Goal: Task Accomplishment & Management: Complete application form

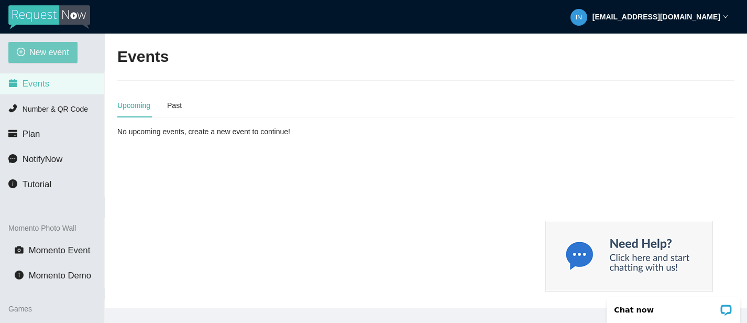
click at [56, 53] on span "New event" at bounding box center [49, 52] width 40 height 13
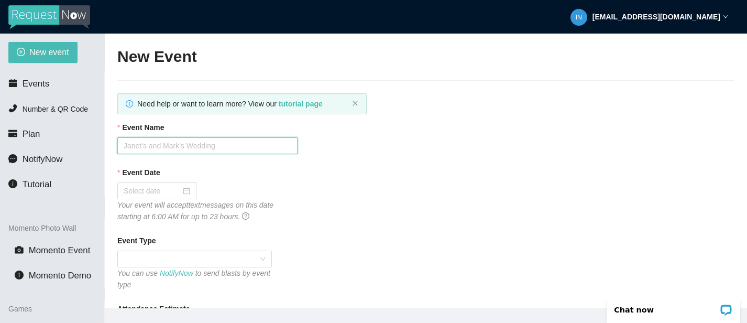
click at [170, 146] on input "Event Name" at bounding box center [207, 145] width 180 height 17
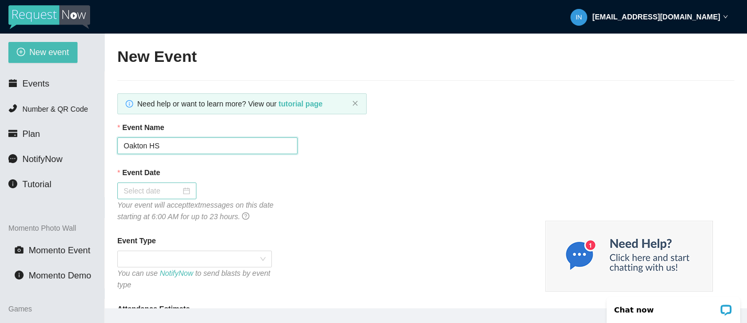
type input "Oakton HS"
click at [176, 194] on div at bounding box center [157, 191] width 67 height 12
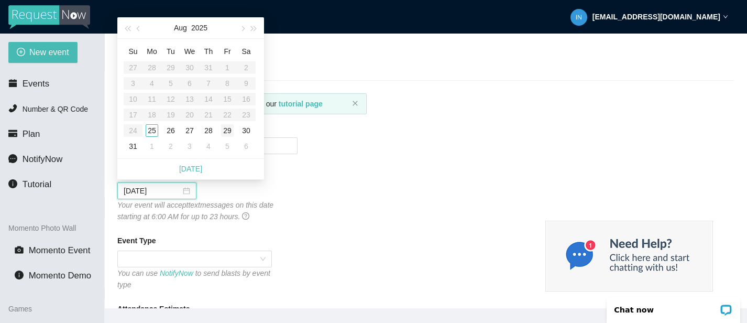
type input "[DATE]"
click at [244, 29] on span "button" at bounding box center [241, 28] width 5 height 5
type input "[DATE]"
click at [251, 84] on div "13" at bounding box center [246, 83] width 13 height 13
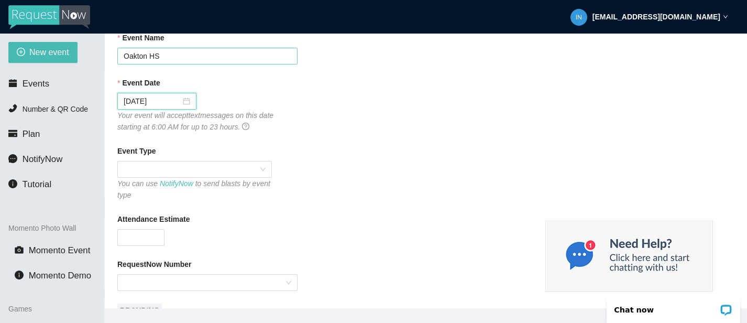
scroll to position [138, 0]
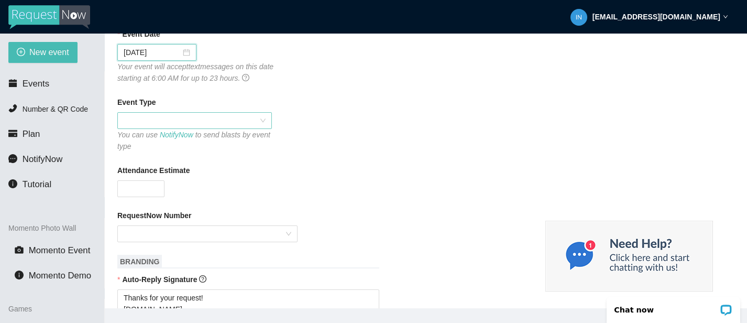
click at [253, 119] on span at bounding box center [195, 121] width 142 height 16
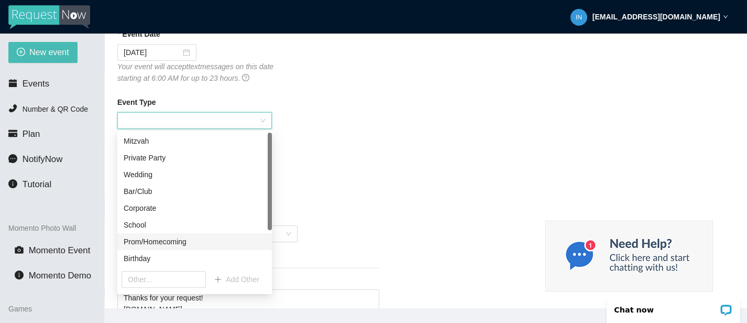
click at [172, 238] on div "Prom/Homecoming" at bounding box center [195, 242] width 142 height 12
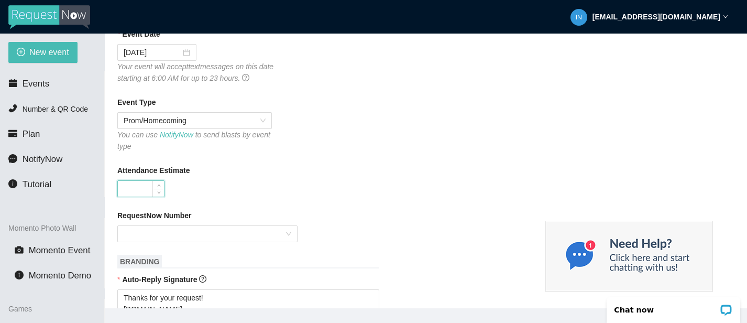
click at [149, 191] on input "Attendance Estimate" at bounding box center [141, 189] width 46 height 16
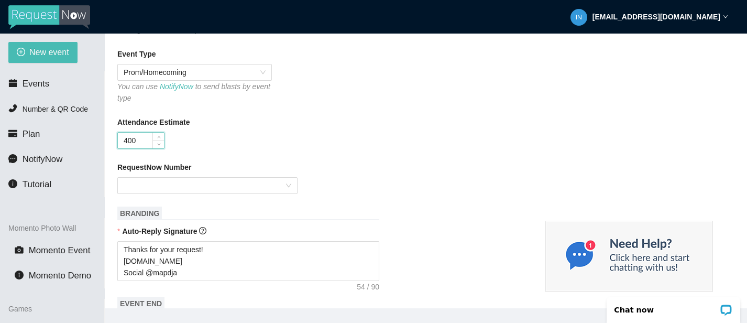
scroll to position [234, 0]
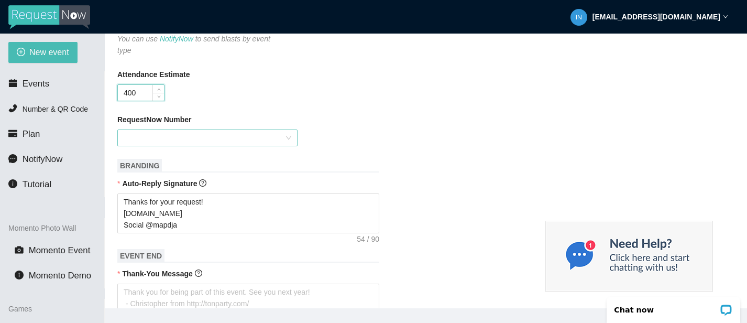
type input "400"
click at [208, 138] on input "RequestNow Number" at bounding box center [204, 138] width 160 height 16
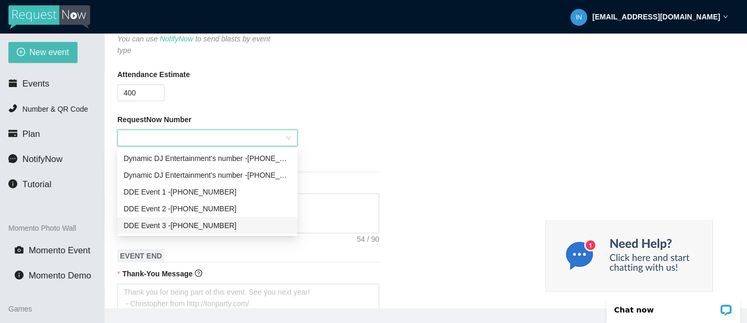
click at [190, 227] on div "DDE Event [PHONE_NUMBER]" at bounding box center [208, 225] width 168 height 12
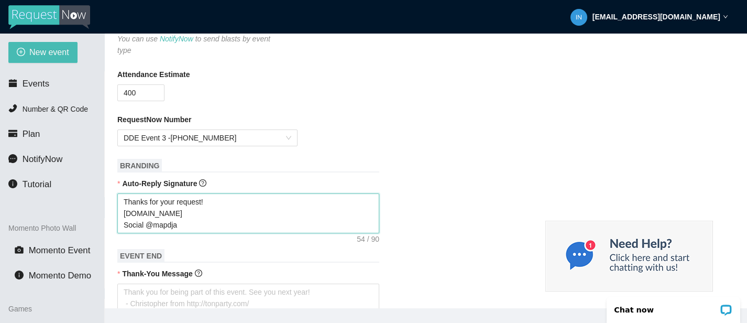
drag, startPoint x: 180, startPoint y: 228, endPoint x: 126, endPoint y: 203, distance: 60.0
click at [125, 203] on textarea "Thanks for your request! [DOMAIN_NAME] Social @mapdja" at bounding box center [248, 213] width 262 height 40
type textarea "T"
type textarea "Th"
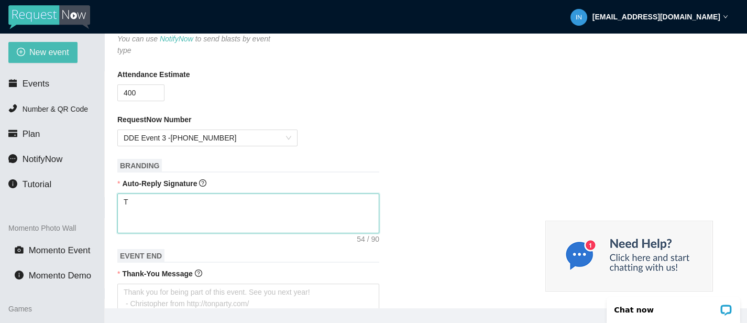
type textarea "Th"
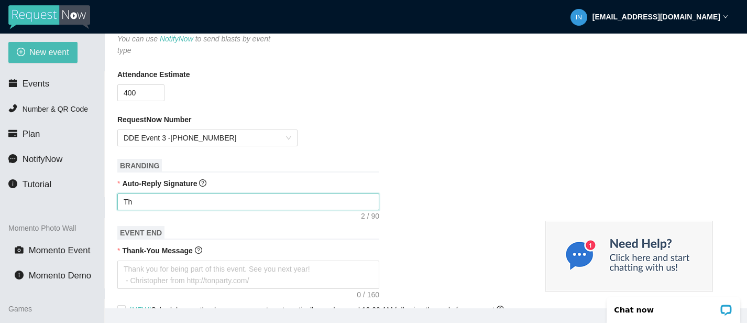
type textarea "Tha"
type textarea "Than"
type textarea "Thank"
type textarea "Thankm"
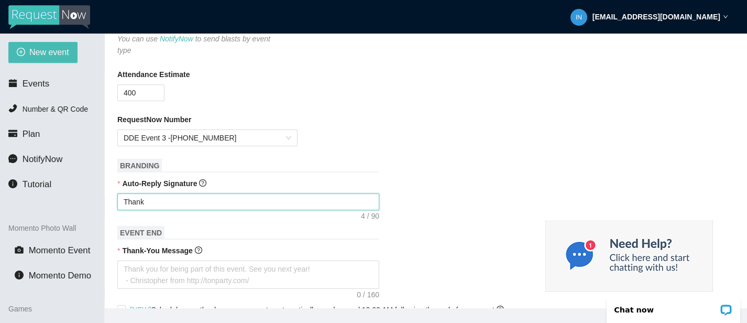
type textarea "Thankm"
type textarea "Thankm y"
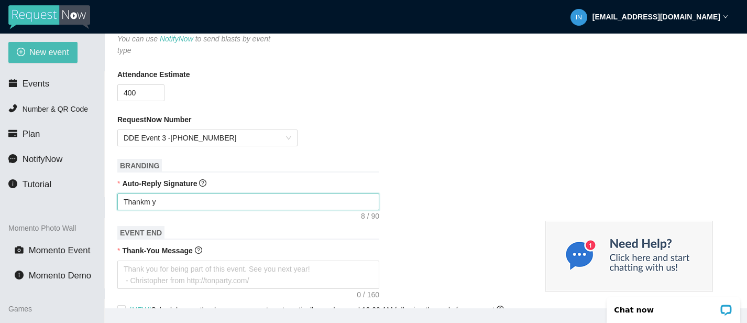
type textarea "Thankm yo"
type textarea "Thankm you"
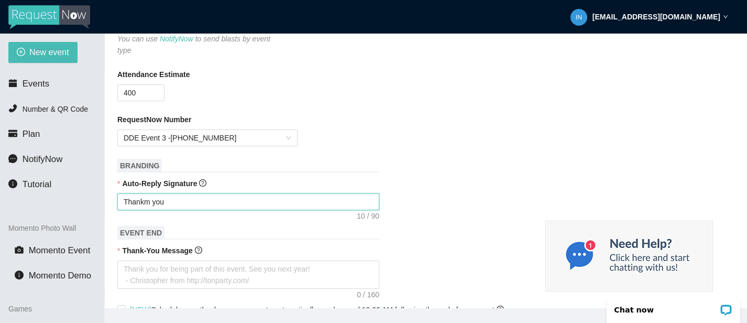
type textarea "Thankm you"
type textarea "Thankm you f"
type textarea "Thankm you fo"
type textarea "Thankm you for"
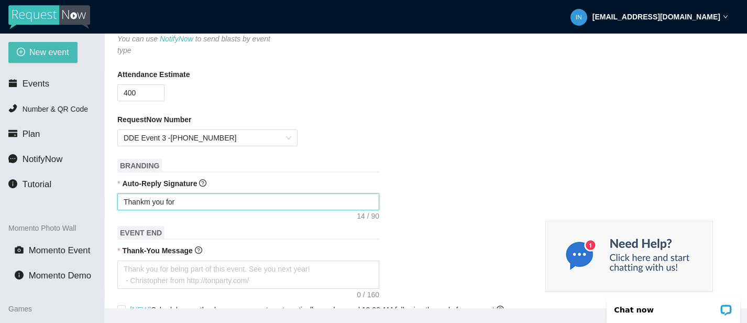
type textarea "Thankm you for"
type textarea "Thank you for"
drag, startPoint x: 172, startPoint y: 201, endPoint x: 107, endPoint y: 201, distance: 64.9
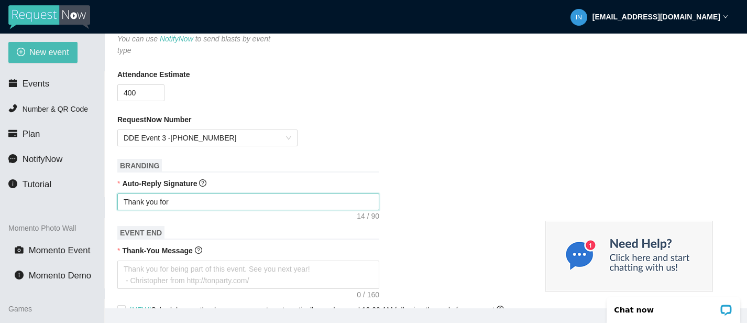
click at [107, 201] on main "New Event Need help or want to learn more? View our tutorial page Event Name [G…" at bounding box center [426, 171] width 642 height 274
type textarea "W"
type textarea "We"
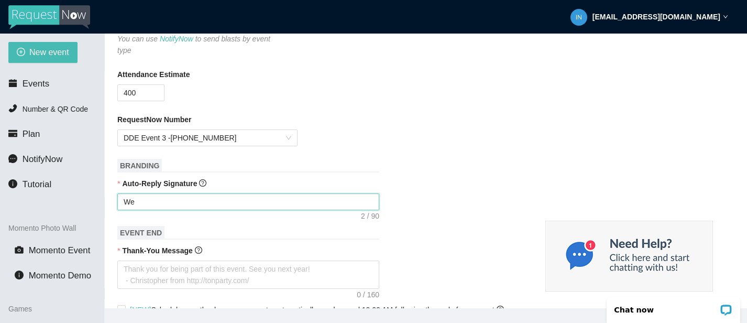
type textarea "Wel"
type textarea "Welc"
type textarea "Welco"
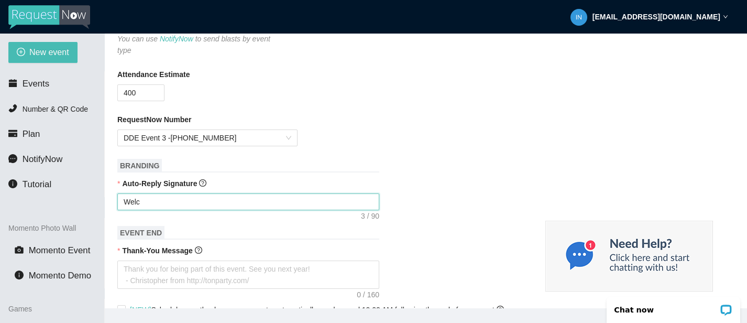
type textarea "Welco"
type textarea "Welcom"
type textarea "Welcome"
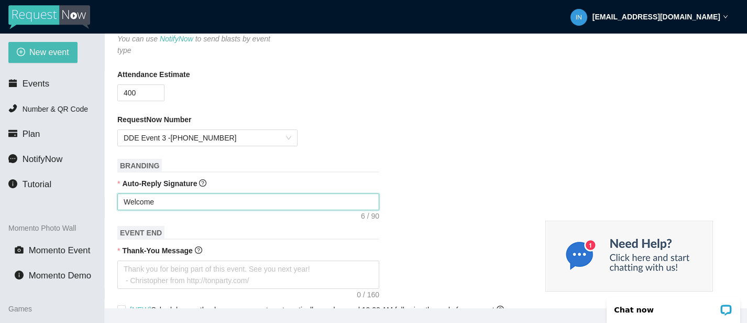
type textarea "Welcome"
type textarea "Welcome t"
type textarea "Welcome to"
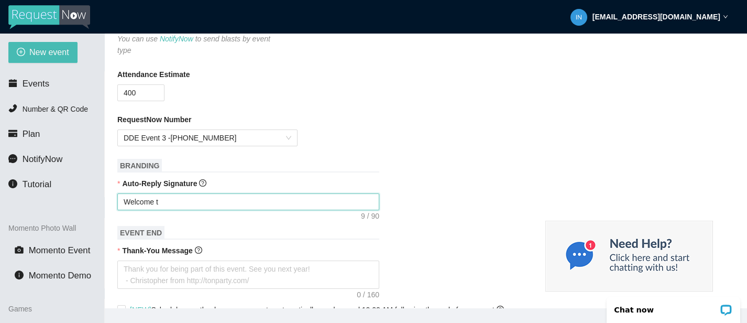
type textarea "Welcome to"
type textarea "Welcome to H"
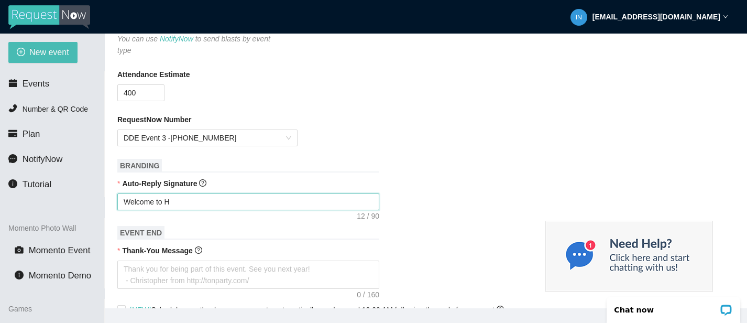
type textarea "Welcome to Ho"
type textarea "Welcome to Hom"
type textarea "Welcome to Home"
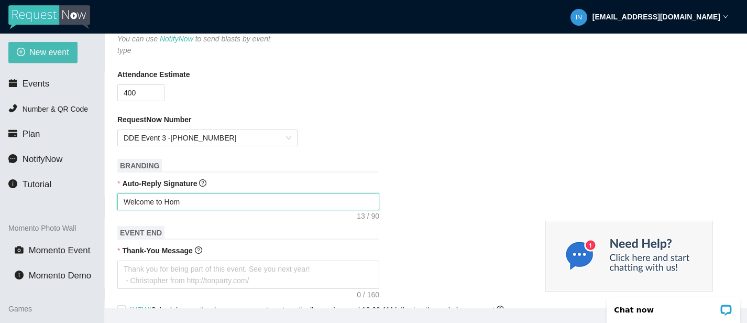
type textarea "Welcome to Home"
type textarea "Welcome to Homec"
type textarea "Welcome to Homeco"
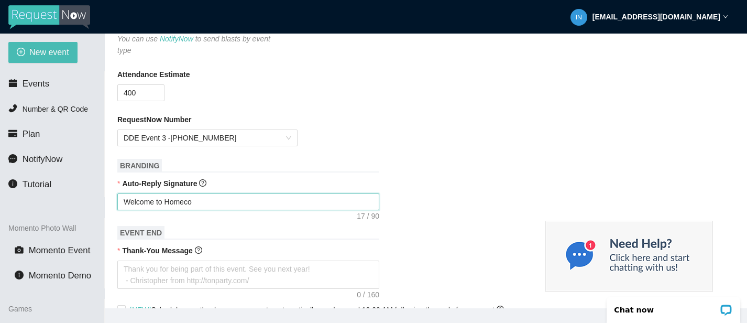
type textarea "Welcome to Homecom"
type textarea "Welcome to Homecomi"
type textarea "Welcome to Homecomin"
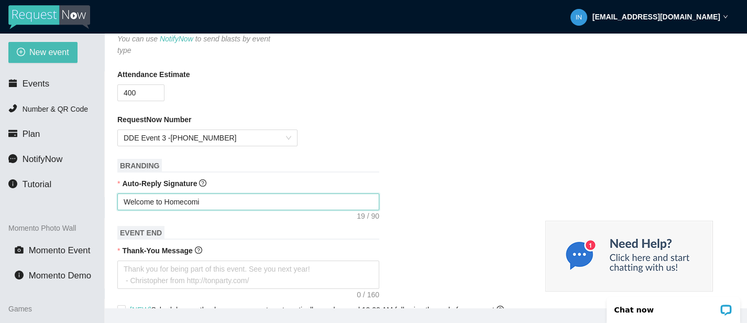
type textarea "Welcome to Homecomin"
type textarea "Welcome to Homecoming"
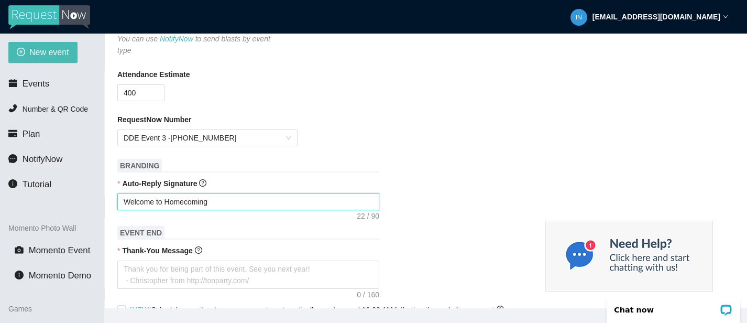
type textarea "Welcome to Homecoming 2"
type textarea "Welcome to Homecoming 20"
type textarea "Welcome to Homecoming 202"
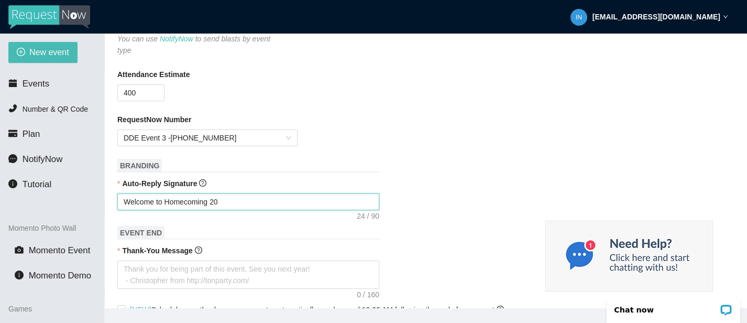
type textarea "Welcome to Homecoming 202"
type textarea "Welcome to Homecoming 2025"
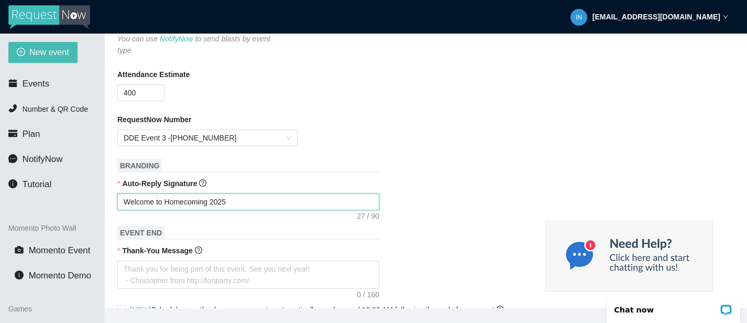
type textarea "Welcome to Homecoming 2025 @"
type textarea "Welcome to Homecoming 2025 @ O"
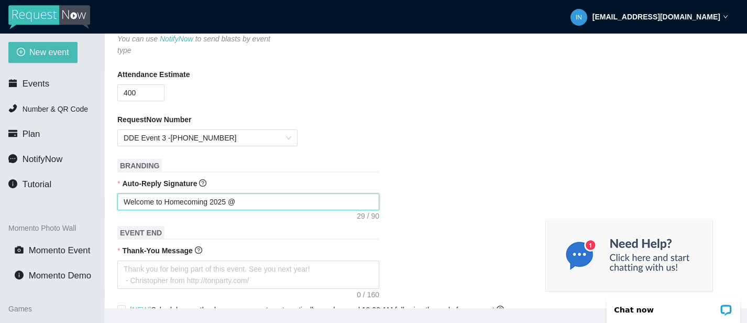
type textarea "Welcome to Homecoming 2025 @ O"
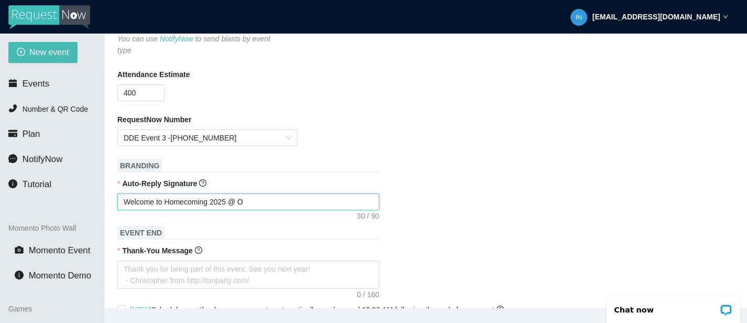
type textarea "Welcome to Homecoming 2025 @ Oa"
type textarea "Welcome to Homecoming 2025 @ Oak"
type textarea "Welcome to Homecoming 2025 @ Oakt"
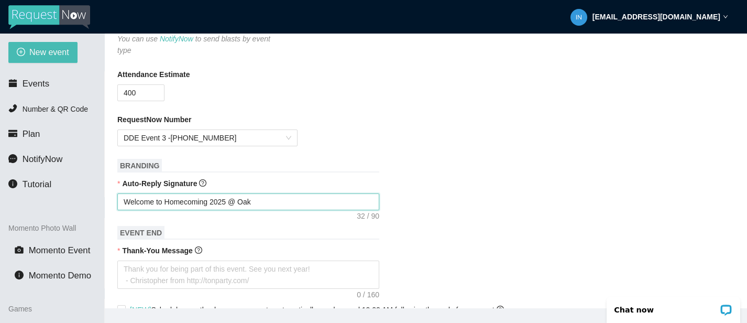
type textarea "Welcome to Homecoming 2025 @ Oakt"
type textarea "Welcome to Homecoming 2025 @ Oakto"
type textarea "Welcome to Homecoming 2025 @ [GEOGRAPHIC_DATA]"
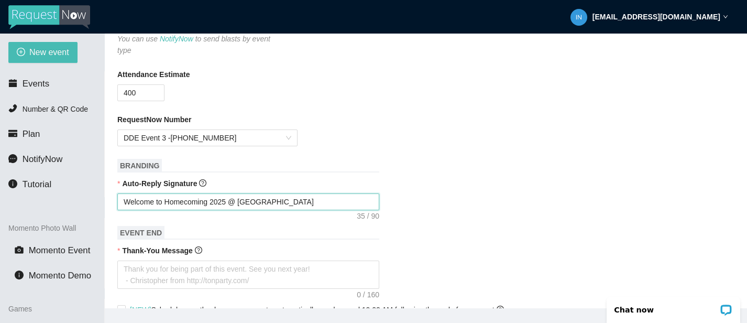
type textarea "Welcome to Homecoming 2025 @ [GEOGRAPHIC_DATA]"
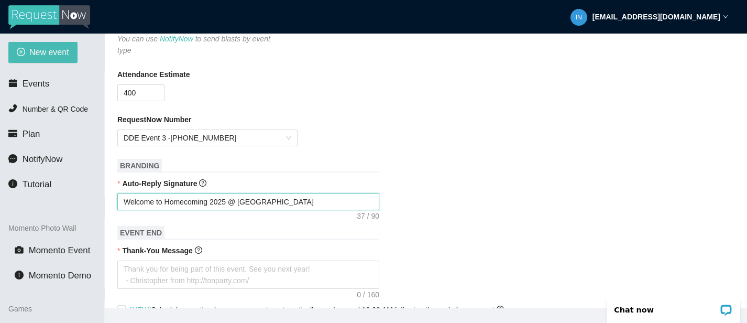
type textarea "Welcome to Homecoming 2025 @ [GEOGRAPHIC_DATA]"
type textarea "Welcome to Homecoming 2025 @ Oakton Hig"
type textarea "Welcome to Homecoming 2025 @ [GEOGRAPHIC_DATA]"
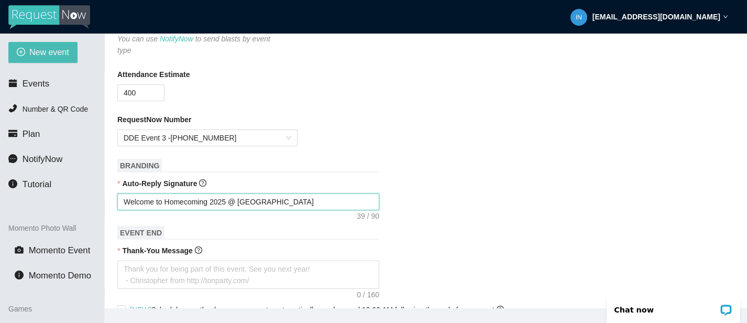
type textarea "Welcome to Homecoming 2025 @ [GEOGRAPHIC_DATA]"
type textarea "Welcome to Homecoming 2025 @ [GEOGRAPHIC_DATA] S"
type textarea "Welcome to Homecoming 2025 @ [GEOGRAPHIC_DATA]"
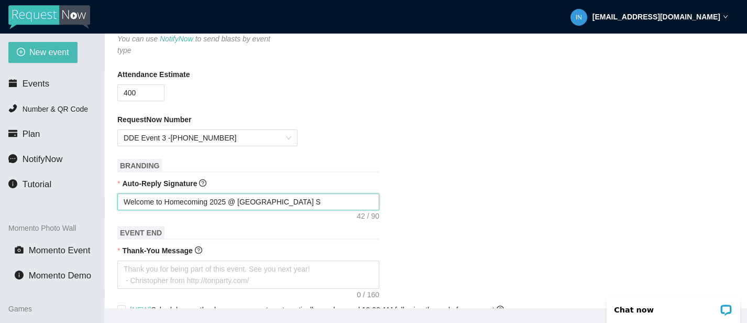
type textarea "Welcome to Homecoming 2025 @ [GEOGRAPHIC_DATA]"
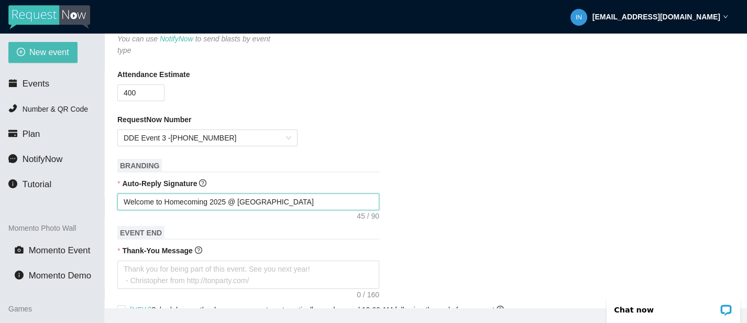
type textarea "Welcome to Homecoming 2025 @ [GEOGRAPHIC_DATA]"
type textarea "Welcome to Homecoming 2025 @ [GEOGRAPHIC_DATA]!"
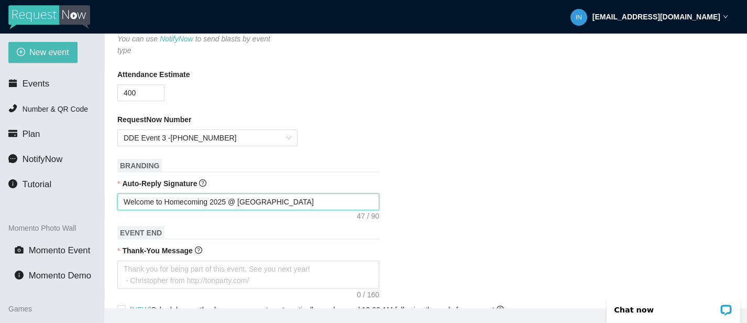
type textarea "Welcome to Homecoming 2025 @ [GEOGRAPHIC_DATA]!"
type textarea "Welcome to Homecoming 2025 @ [GEOGRAPHIC_DATA]! T"
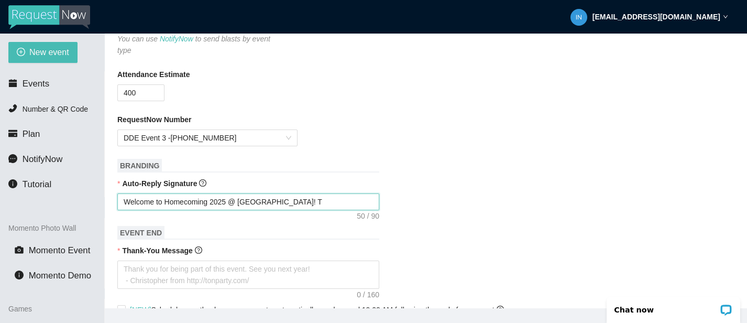
type textarea "Welcome to Homecoming 2025 @ [GEOGRAPHIC_DATA]! Th"
type textarea "Welcome to Homecoming 2025 @ [GEOGRAPHIC_DATA]! The"
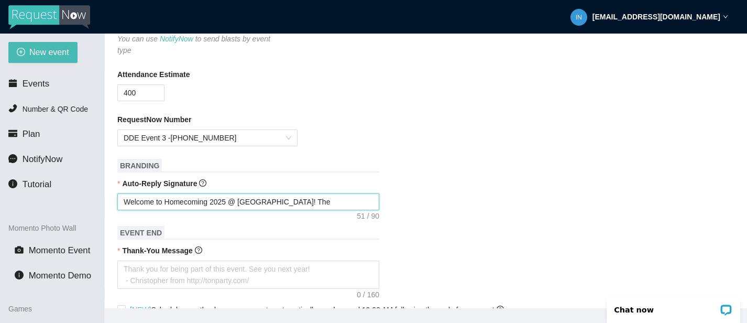
type textarea "Welcome to Homecoming 2025 @ [GEOGRAPHIC_DATA]! The"
type textarea "Welcome to Homecoming 2025 @ [GEOGRAPHIC_DATA]! The D"
type textarea "Welcome to Homecoming 2025 @ [GEOGRAPHIC_DATA]! The DJ"
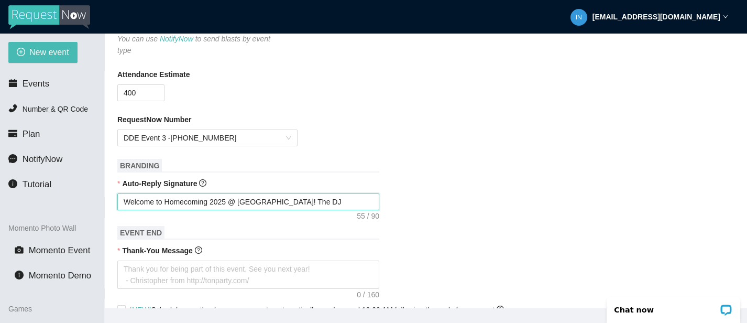
type textarea "Welcome to Homecoming 2025 @ [GEOGRAPHIC_DATA]! The DJ"
type textarea "Welcome to Homecoming 2025 @ [GEOGRAPHIC_DATA]! The [PERSON_NAME]"
type textarea "Welcome to Homecoming 2025 @ [GEOGRAPHIC_DATA]! The DJ ha"
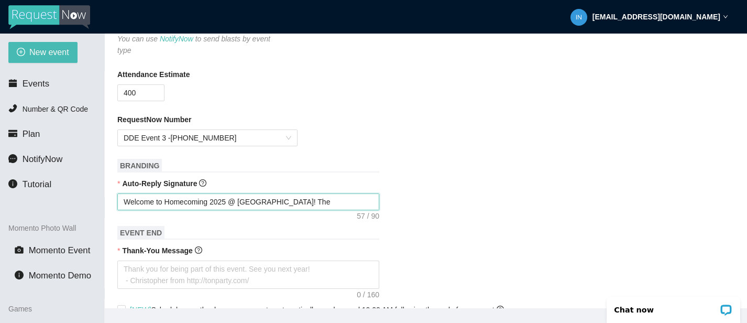
type textarea "Welcome to Homecoming 2025 @ [GEOGRAPHIC_DATA]! The DJ ha"
type textarea "Welcome to Homecoming 2025 @ [GEOGRAPHIC_DATA]! The DJ has"
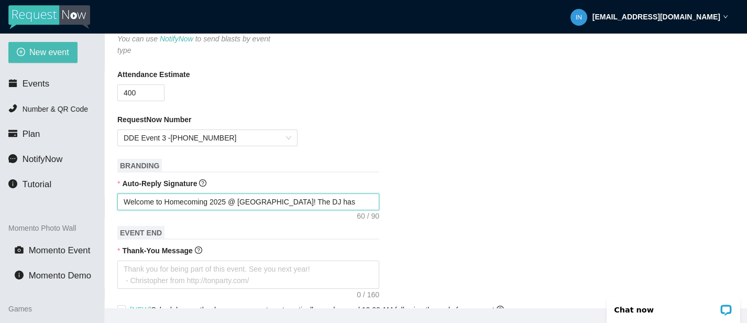
type textarea "Welcome to Homecoming 2025 @ [GEOGRAPHIC_DATA]! The DJ has r"
type textarea "Welcome to Homecoming 2025 @ [GEOGRAPHIC_DATA]! The DJ has re"
type textarea "Welcome to Homecoming 2025 @ [GEOGRAPHIC_DATA]! The DJ has rec"
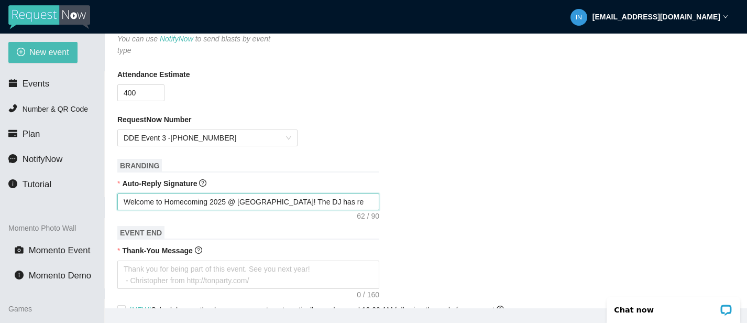
type textarea "Welcome to Homecoming 2025 @ [GEOGRAPHIC_DATA]! The DJ has rec"
type textarea "Welcome to Homecoming 2025 @ [GEOGRAPHIC_DATA]! The DJ has rece"
type textarea "Welcome to Homecoming 2025 @ [GEOGRAPHIC_DATA]! The DJ has recei"
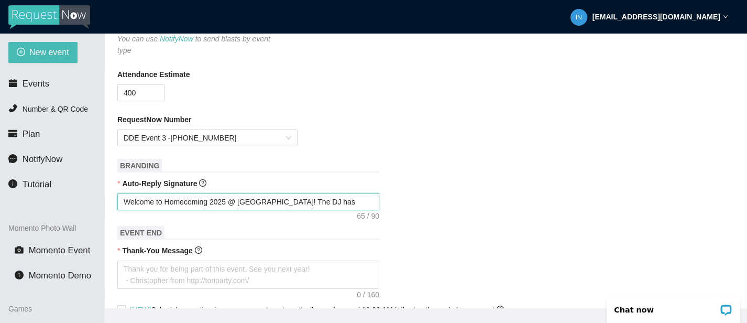
type textarea "Welcome to Homecoming 2025 @ [GEOGRAPHIC_DATA]! The DJ has receiv"
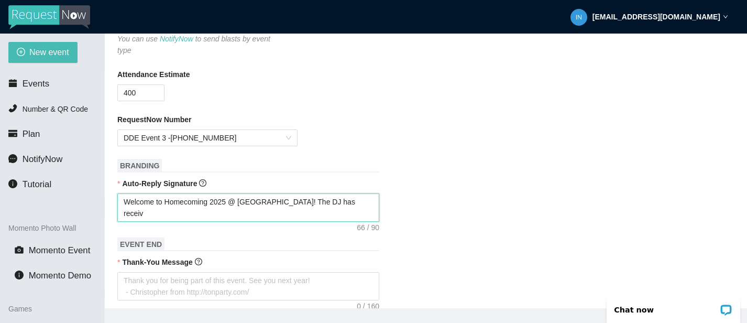
type textarea "Welcome to Homecoming 2025 @ [GEOGRAPHIC_DATA]! The DJ has receive"
type textarea "Welcome to Homecoming 2025 @ [GEOGRAPHIC_DATA]! The DJ has received"
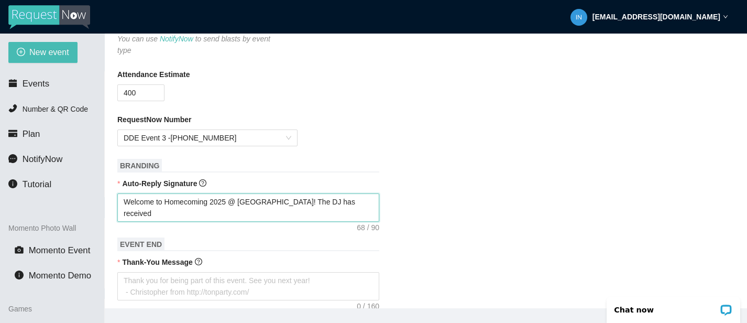
type textarea "Welcome to Homecoming 2025 @ [GEOGRAPHIC_DATA]! The DJ has received"
type textarea "Welcome to Homecoming 2025 @ [GEOGRAPHIC_DATA]! The DJ has received y"
type textarea "Welcome to Homecoming 2025 @ [GEOGRAPHIC_DATA]! The DJ has received yo"
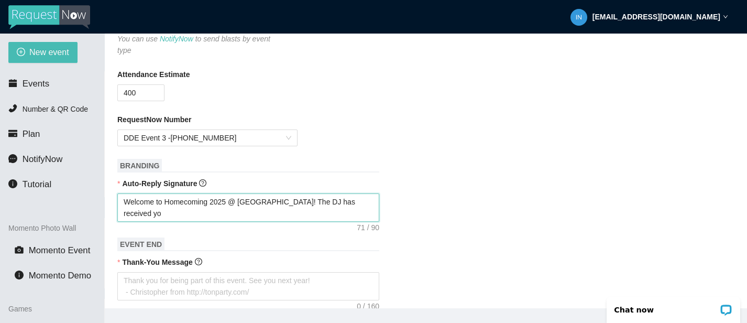
type textarea "Welcome to Homecoming 2025 @ [GEOGRAPHIC_DATA]! The DJ has received you"
type textarea "Welcome to Homecoming 2025 @ [GEOGRAPHIC_DATA]! The DJ has received your"
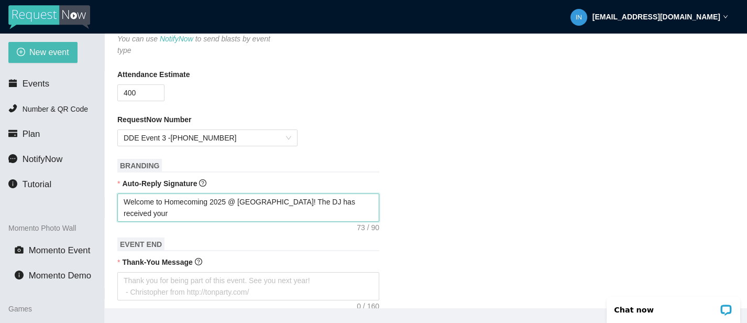
type textarea "Welcome to Homecoming 2025 @ [GEOGRAPHIC_DATA]! The DJ has received your"
type textarea "Welcome to Homecoming 2025 @ [GEOGRAPHIC_DATA]! The DJ has received your r"
type textarea "Welcome to Homecoming 2025 @ [GEOGRAPHIC_DATA]! The DJ has received your re"
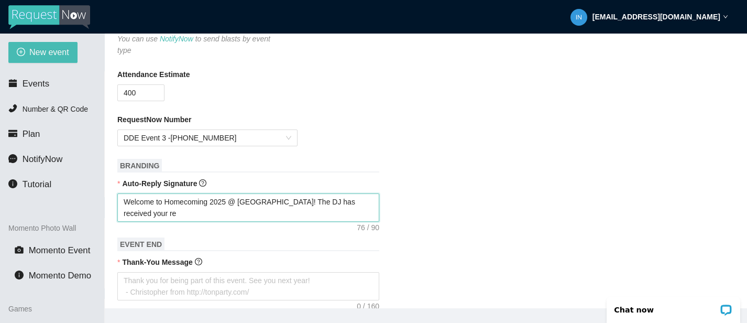
type textarea "Welcome to Homecoming 2025 @ [GEOGRAPHIC_DATA]! The DJ has received your req"
type textarea "Welcome to Homecoming 2025 @ [GEOGRAPHIC_DATA]! The DJ has received your requ"
type textarea "Welcome to Homecoming 2025 @ [GEOGRAPHIC_DATA]! The DJ has received your reque"
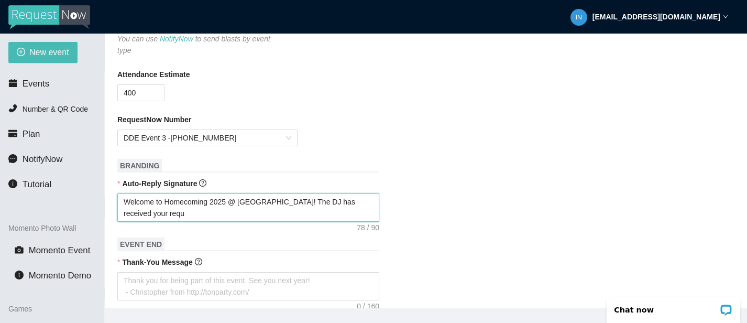
type textarea "Welcome to Homecoming 2025 @ [GEOGRAPHIC_DATA]! The DJ has received your reque"
type textarea "Welcome to Homecoming 2025 @ [GEOGRAPHIC_DATA]! The DJ has received your reques"
type textarea "Welcome to Homecoming 2025 @ [GEOGRAPHIC_DATA]! The DJ has received your request"
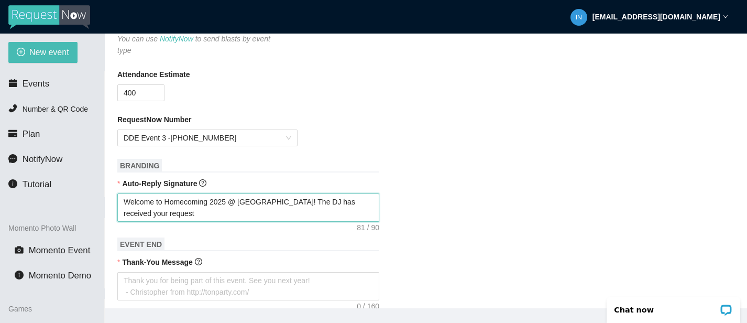
type textarea "Welcome to Homecoming 2025 @ [GEOGRAPHIC_DATA]! The DJ has received your reques…"
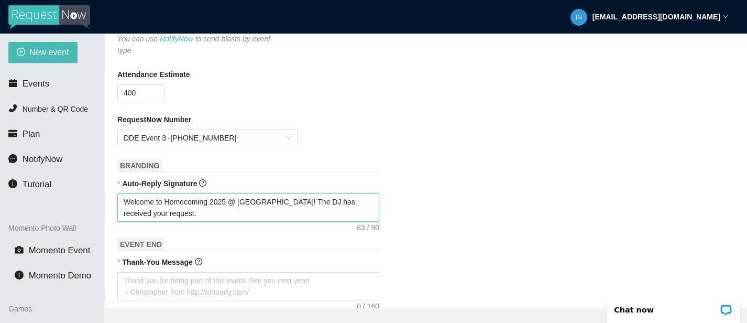
type textarea "Welcome to Homecoming 2025 @ [GEOGRAPHIC_DATA]! The DJ has received your reques…"
click at [307, 200] on textarea "Welcome to Homecoming 2025 @ [GEOGRAPHIC_DATA]! The DJ has received your reques…" at bounding box center [248, 207] width 262 height 28
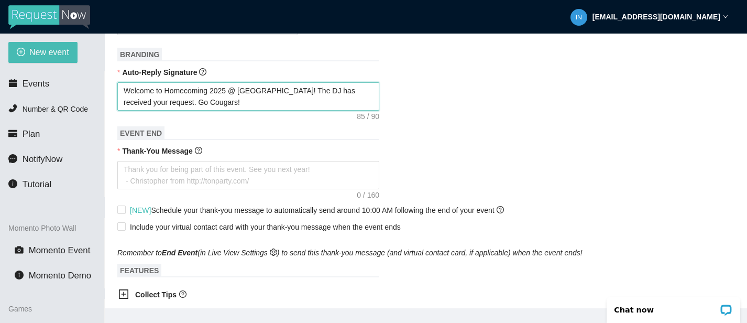
scroll to position [348, 0]
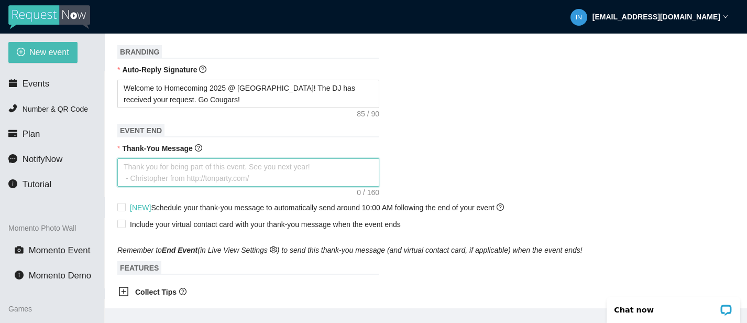
click at [159, 174] on textarea "Thank-You Message" at bounding box center [248, 172] width 262 height 28
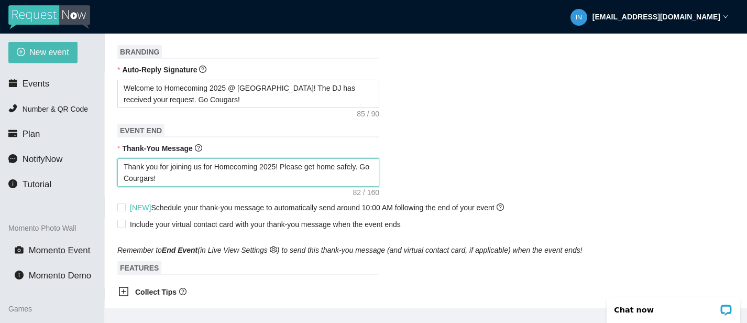
click at [151, 175] on textarea "Thank you for joining us for Homecoming 2025! Please get home safely. Go Courga…" at bounding box center [248, 172] width 262 height 28
click at [179, 174] on textarea "Thank you for joining us for Homecoming 2025! Please get home safely. Go Cougar…" at bounding box center [248, 172] width 262 height 28
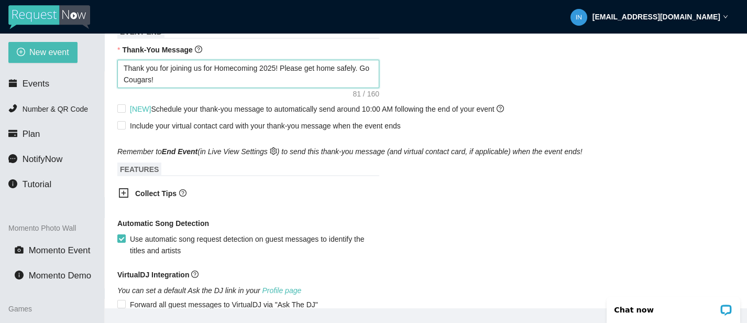
scroll to position [447, 0]
click at [123, 125] on input "Include your virtual contact card with your thank-you message when the event en…" at bounding box center [120, 123] width 7 height 7
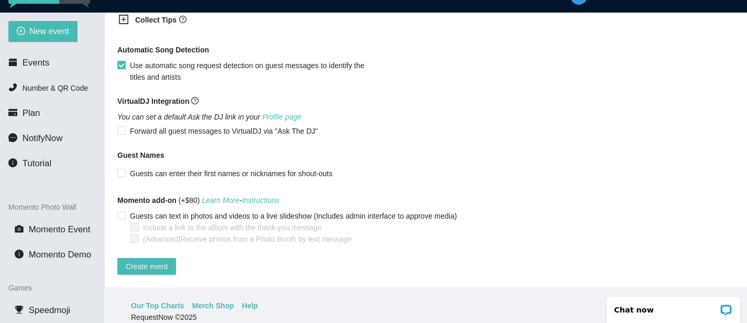
scroll to position [34, 0]
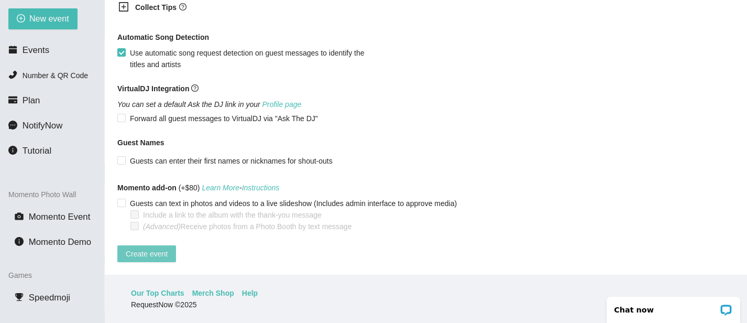
click at [147, 248] on span "Create event" at bounding box center [147, 254] width 42 height 12
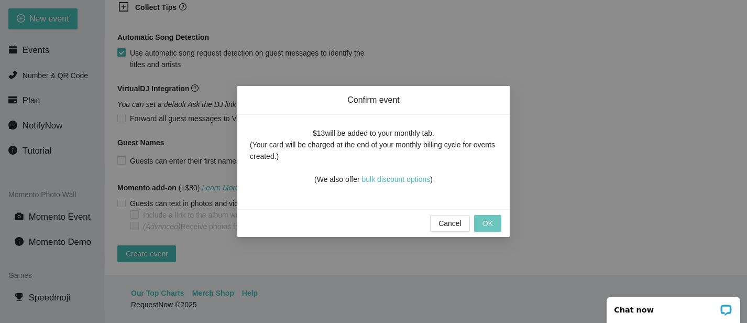
click at [487, 220] on span "OK" at bounding box center [487, 223] width 10 height 12
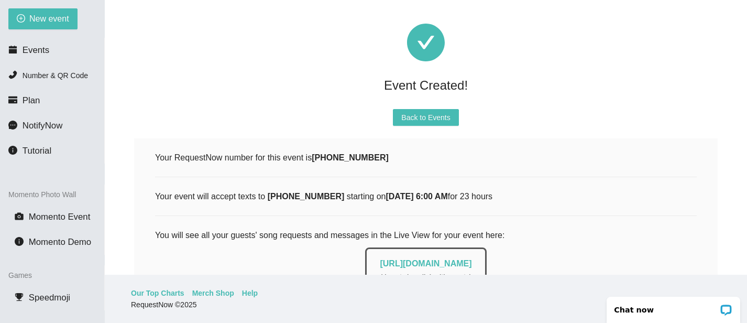
scroll to position [0, 0]
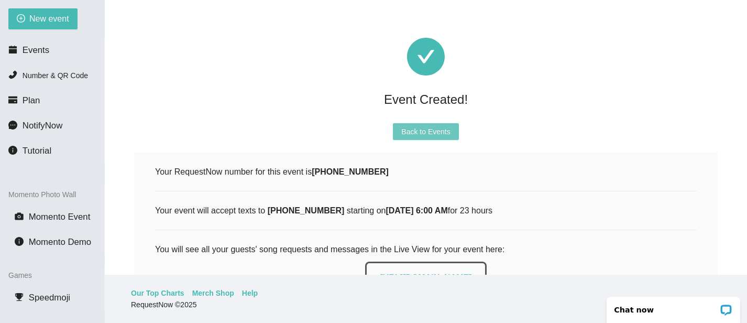
click at [420, 131] on span "Back to Events" at bounding box center [425, 132] width 49 height 12
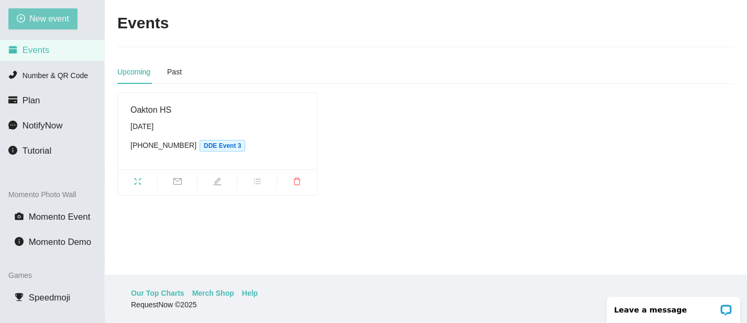
click at [56, 21] on span "New event" at bounding box center [49, 18] width 40 height 13
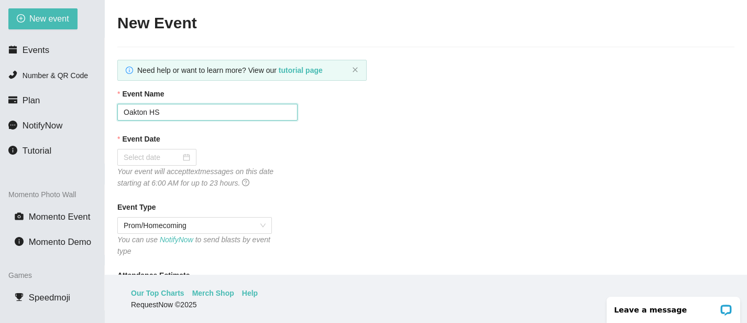
drag, startPoint x: 146, startPoint y: 112, endPoint x: 134, endPoint y: 112, distance: 11.5
click at [134, 112] on input "Oakton HS" at bounding box center [207, 112] width 180 height 17
click at [147, 112] on input "Oakton HS" at bounding box center [207, 112] width 180 height 17
drag, startPoint x: 147, startPoint y: 112, endPoint x: 124, endPoint y: 109, distance: 23.2
click at [122, 112] on input "Oakton HS" at bounding box center [207, 112] width 180 height 17
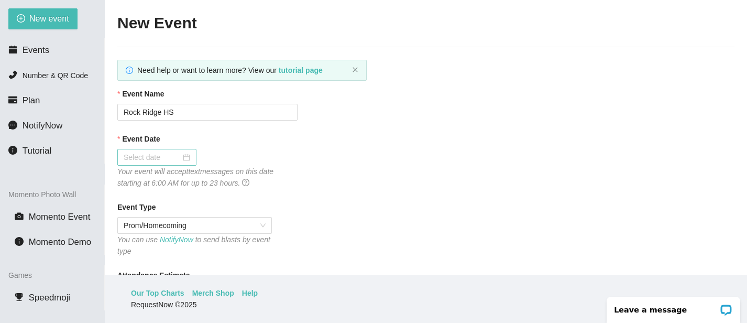
click at [147, 155] on input "Event Date" at bounding box center [152, 157] width 57 height 12
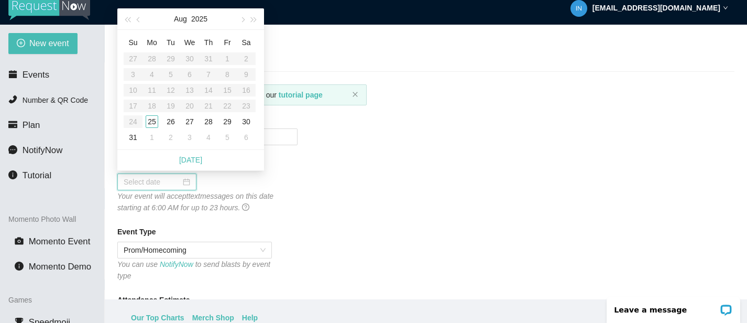
scroll to position [6, 0]
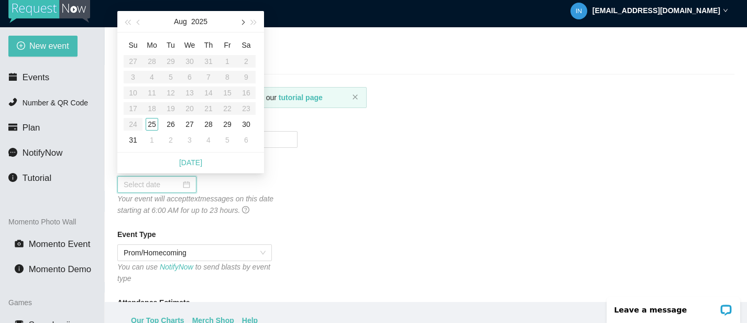
click at [240, 20] on span "button" at bounding box center [241, 22] width 5 height 5
click at [245, 96] on div "20" at bounding box center [246, 92] width 13 height 13
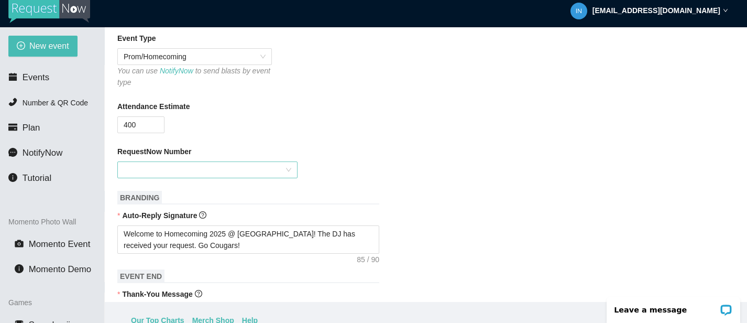
scroll to position [195, 0]
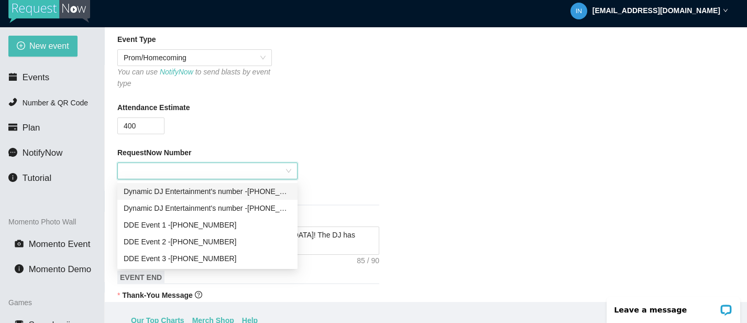
click at [219, 168] on input "RequestNow Number" at bounding box center [204, 171] width 160 height 16
click at [188, 258] on div "DDE Event [PHONE_NUMBER]" at bounding box center [208, 258] width 168 height 12
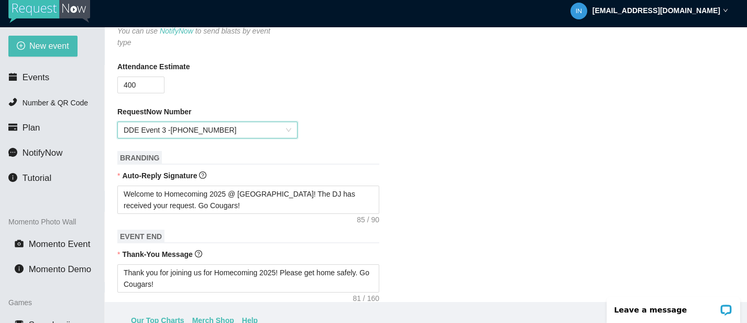
scroll to position [262, 0]
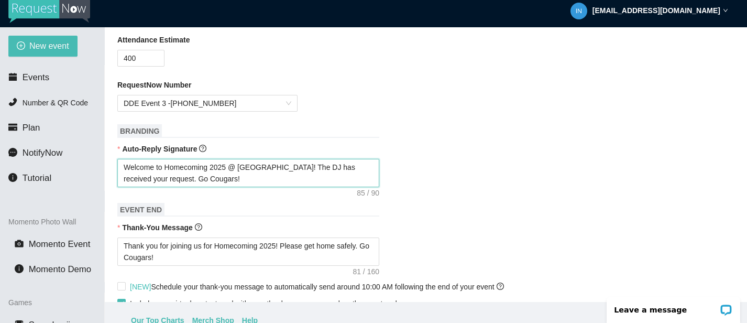
drag, startPoint x: 264, startPoint y: 167, endPoint x: 240, endPoint y: 164, distance: 24.2
click at [240, 165] on textarea "Welcome to Homecoming 2025 @ [GEOGRAPHIC_DATA]! The DJ has received your reques…" at bounding box center [248, 173] width 262 height 28
drag, startPoint x: 208, startPoint y: 179, endPoint x: 182, endPoint y: 179, distance: 25.7
click at [182, 179] on textarea "Welcome to Homecoming 2025 @ [GEOGRAPHIC_DATA]! The DJ has received your reques…" at bounding box center [248, 173] width 262 height 28
click at [248, 178] on textarea "Welcome to Homecoming 2025 @ [GEOGRAPHIC_DATA]! The DJ has received your reques…" at bounding box center [248, 173] width 262 height 28
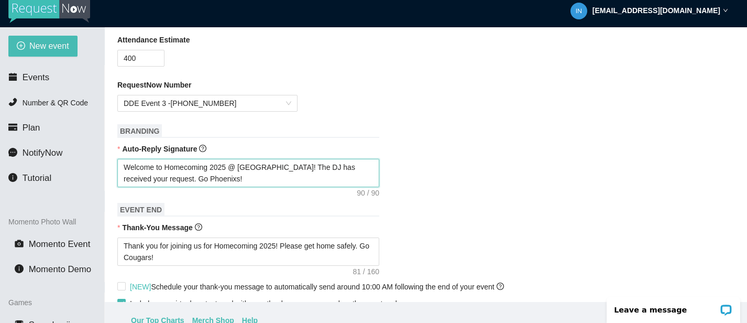
click at [180, 180] on textarea "Welcome to Homecoming 2025 @ [GEOGRAPHIC_DATA]! The DJ has received your reques…" at bounding box center [248, 173] width 262 height 28
click at [234, 166] on textarea "Welcome to Homecoming 2025 @ [GEOGRAPHIC_DATA]! The DJ has received your reques…" at bounding box center [248, 173] width 262 height 28
click at [250, 178] on textarea "Welcome to Homecoming 2025@ [GEOGRAPHIC_DATA]! The DJ has received your request…" at bounding box center [248, 173] width 262 height 28
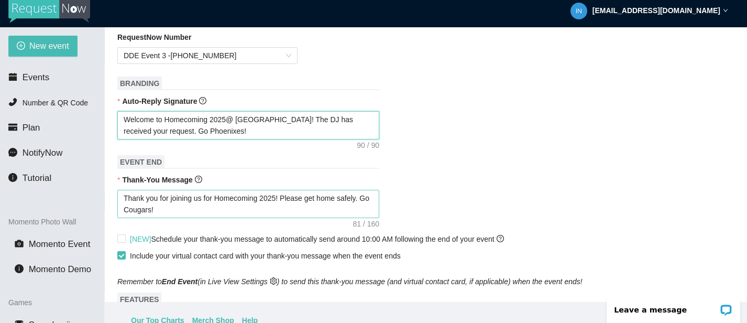
scroll to position [311, 0]
drag, startPoint x: 160, startPoint y: 207, endPoint x: 138, endPoint y: 207, distance: 22.5
click at [138, 207] on textarea "Thank you for joining us for Homecoming 2025! Please get home safely. Go Cougar…" at bounding box center [248, 203] width 262 height 28
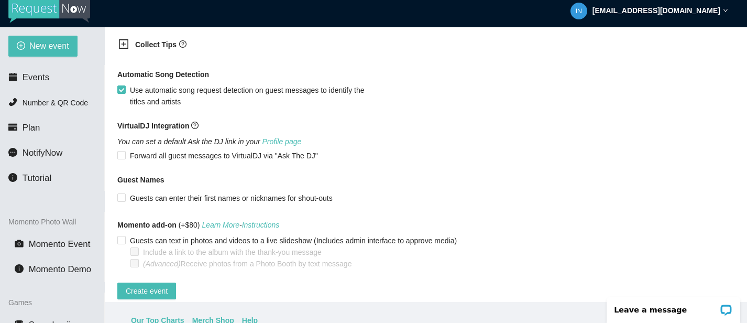
scroll to position [606, 0]
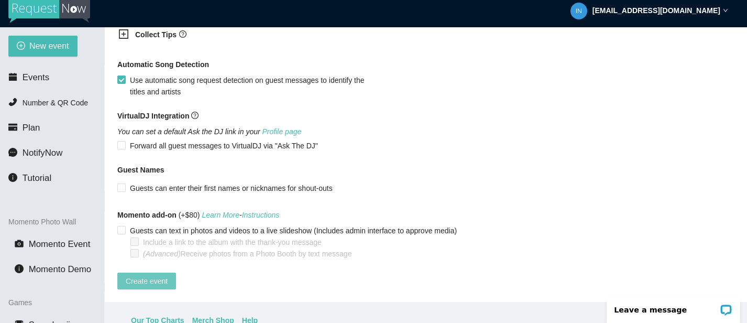
click at [162, 277] on span "Create event" at bounding box center [147, 281] width 42 height 12
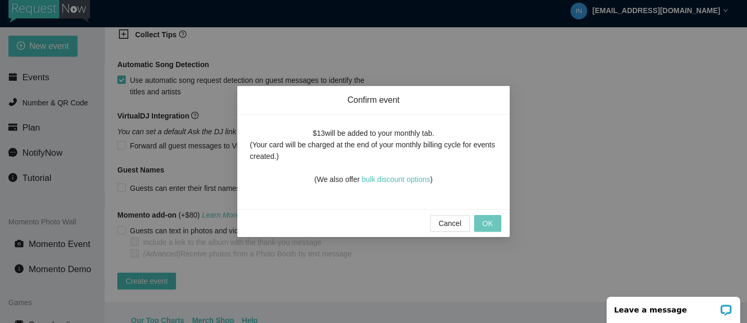
click at [480, 223] on button "OK" at bounding box center [487, 223] width 27 height 17
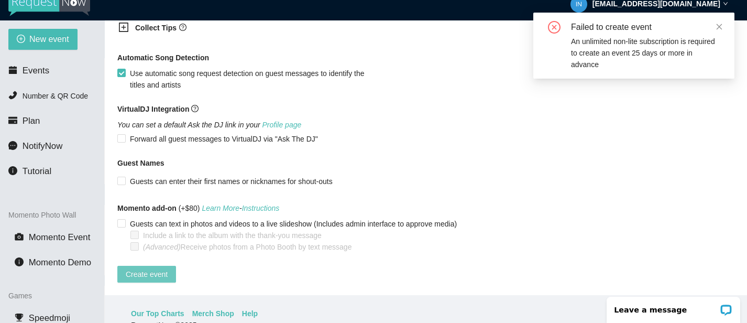
scroll to position [0, 0]
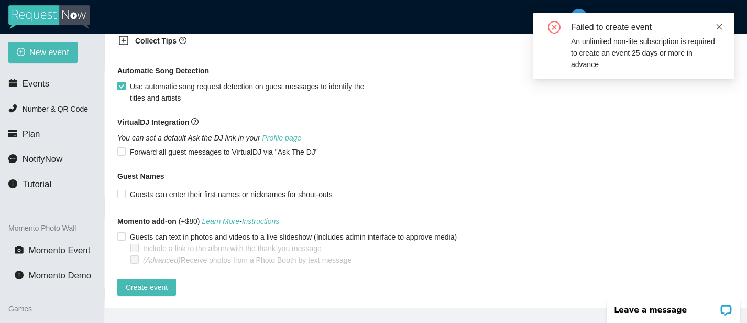
click at [720, 26] on icon "close" at bounding box center [719, 27] width 6 height 6
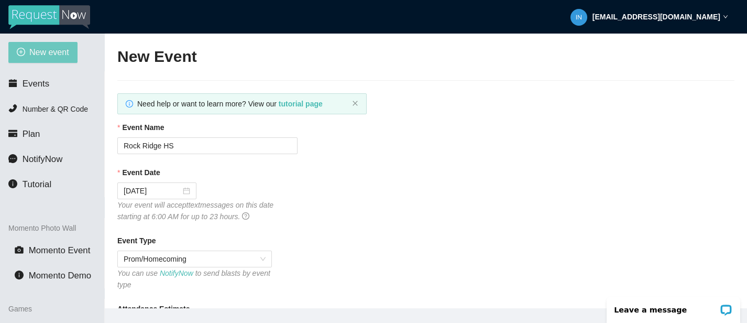
click at [42, 42] on button "New event" at bounding box center [42, 52] width 69 height 21
click at [57, 55] on span "New event" at bounding box center [49, 52] width 40 height 13
click at [34, 76] on li "Events" at bounding box center [52, 83] width 104 height 21
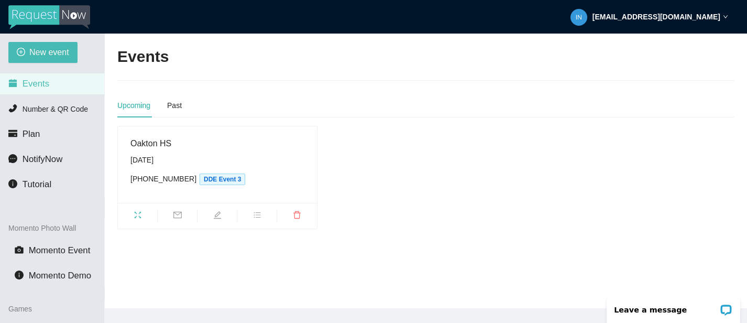
click at [712, 14] on strong "[EMAIL_ADDRESS][DOMAIN_NAME]" at bounding box center [656, 17] width 128 height 8
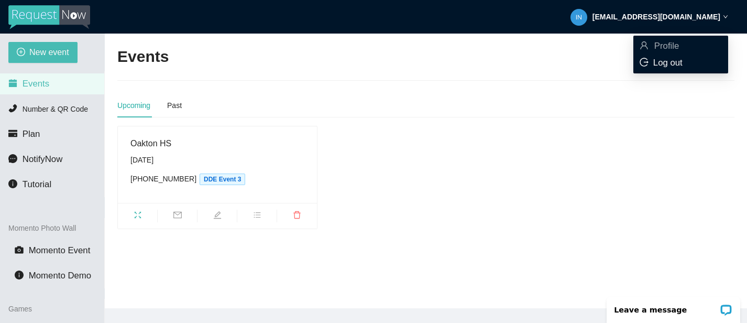
click at [659, 63] on span "Log out" at bounding box center [667, 63] width 29 height 10
